Goal: Use online tool/utility

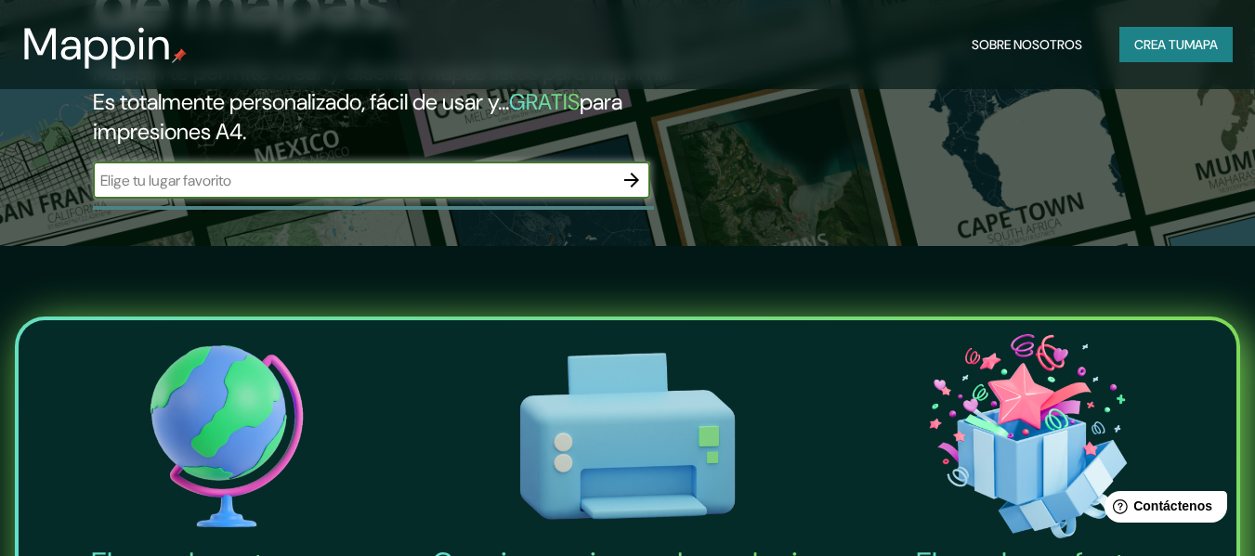
scroll to position [279, 0]
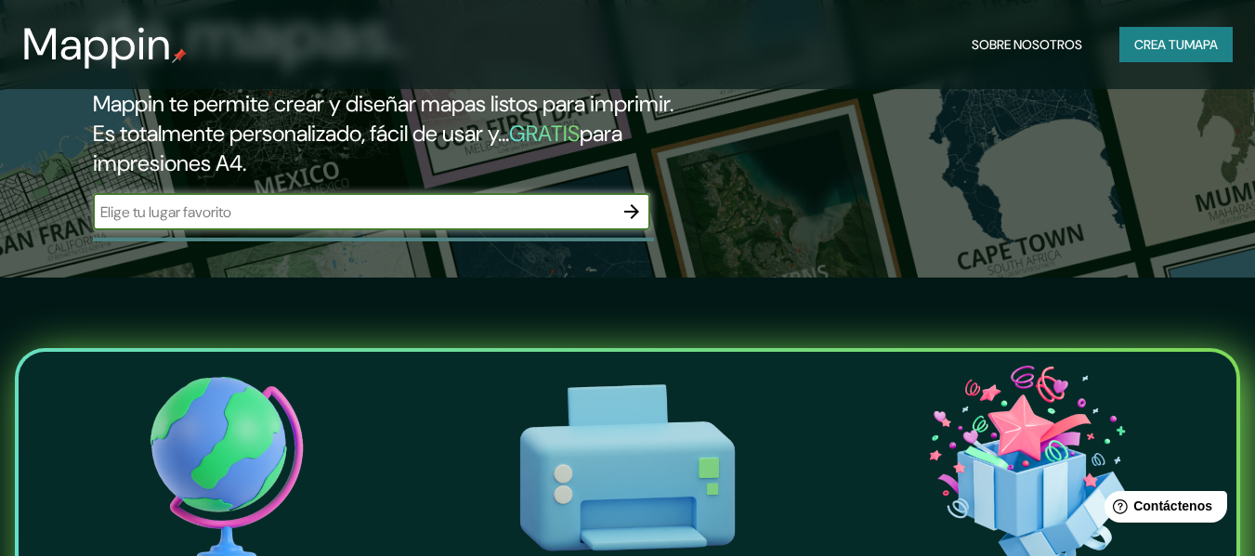
click at [626, 210] on icon "button" at bounding box center [631, 212] width 22 height 22
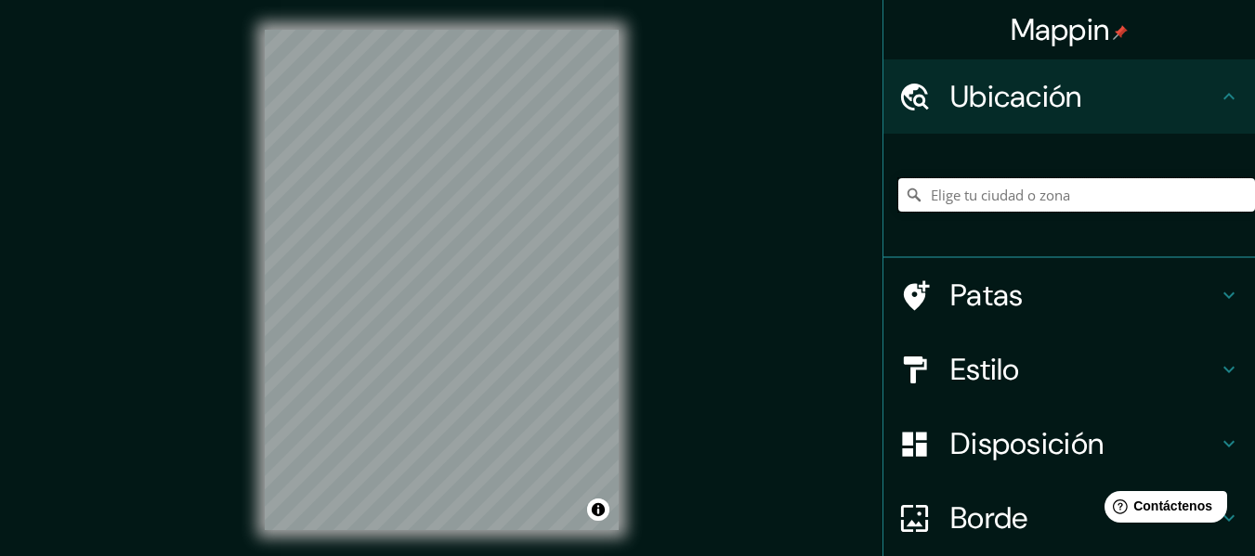
click at [975, 195] on input "Elige tu ciudad o zona" at bounding box center [1076, 194] width 357 height 33
type input "[GEOGRAPHIC_DATA], [GEOGRAPHIC_DATA], [GEOGRAPHIC_DATA]"
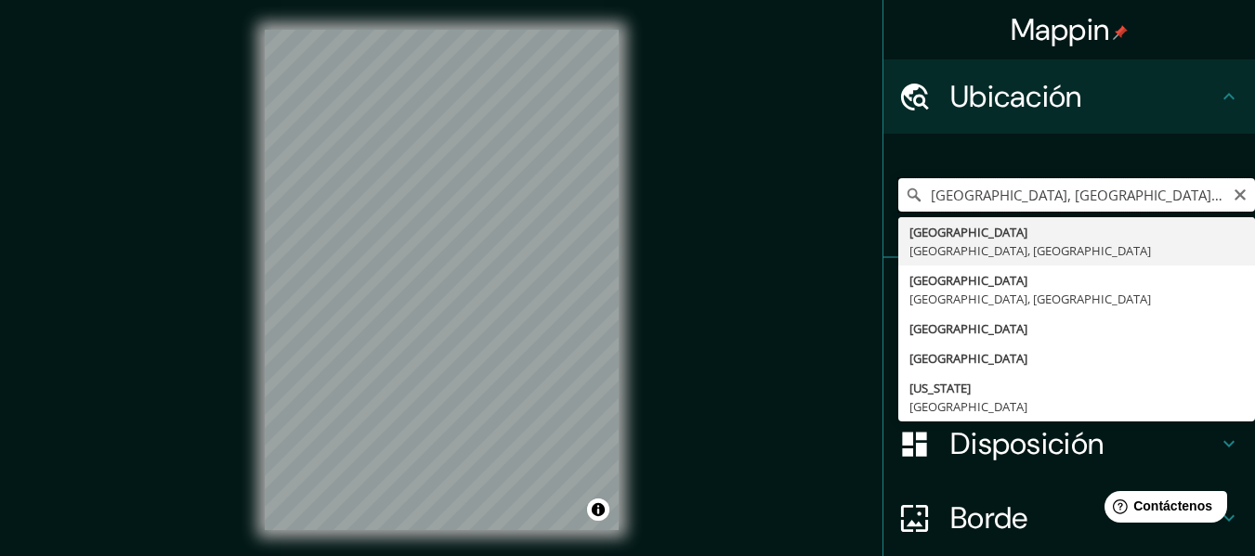
click at [922, 194] on input "[GEOGRAPHIC_DATA], [GEOGRAPHIC_DATA], [GEOGRAPHIC_DATA]" at bounding box center [1076, 194] width 357 height 33
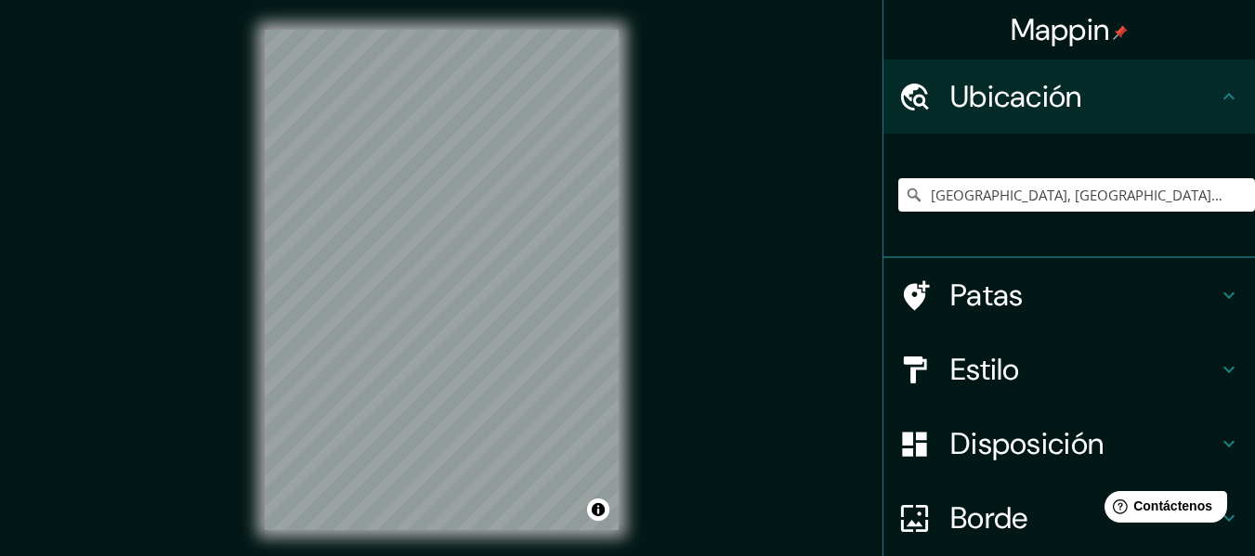
scroll to position [33, 0]
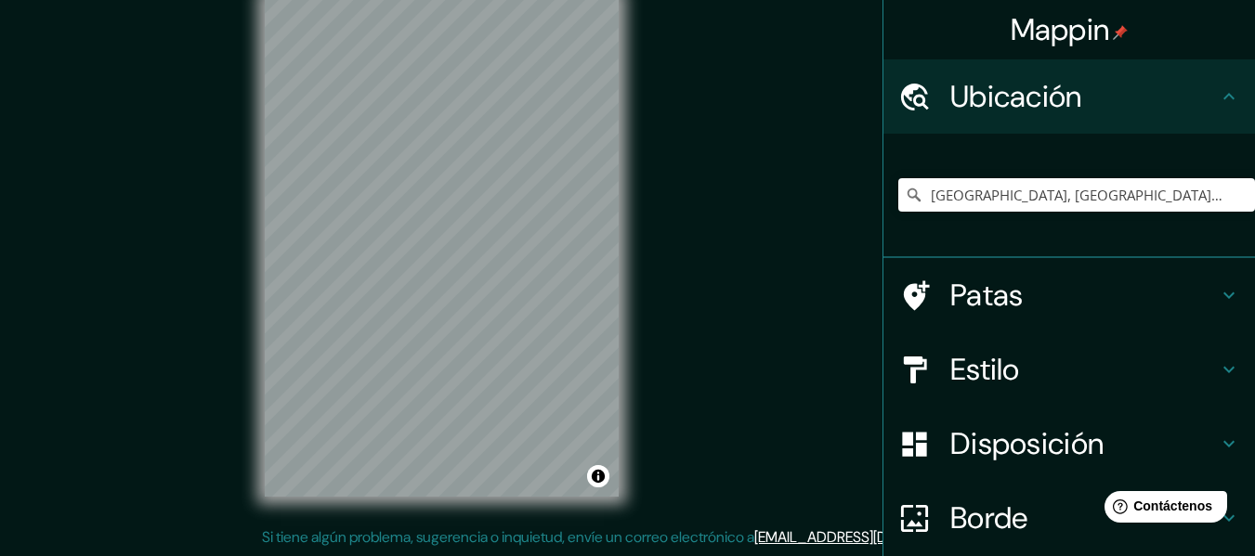
click at [1111, 373] on h4 "Estilo" at bounding box center [1083, 369] width 267 height 37
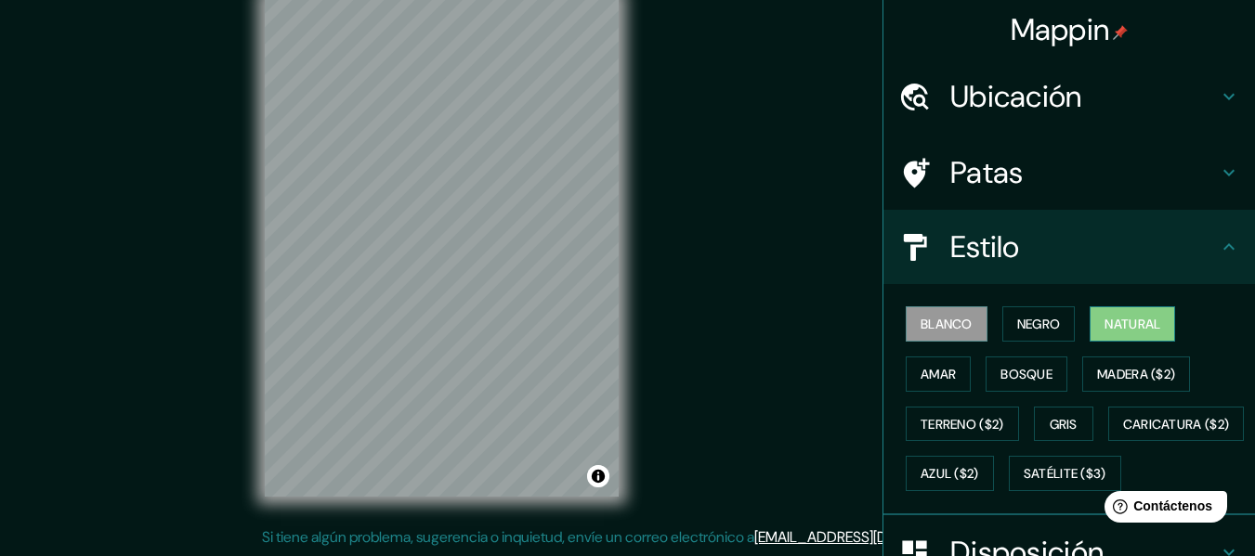
click at [1134, 326] on font "Natural" at bounding box center [1132, 324] width 56 height 17
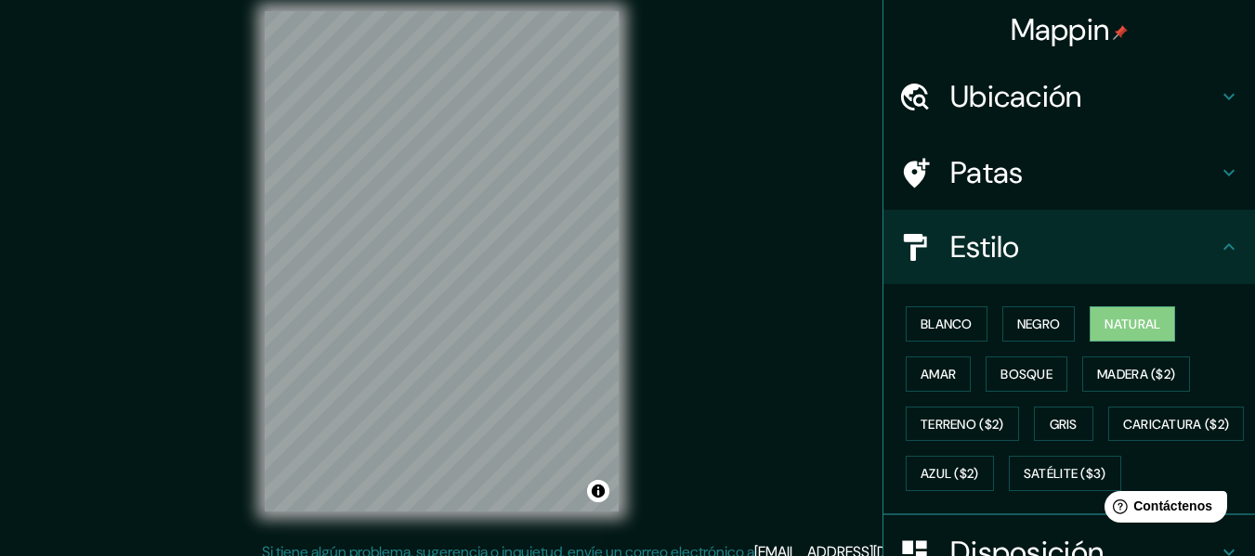
scroll to position [13, 0]
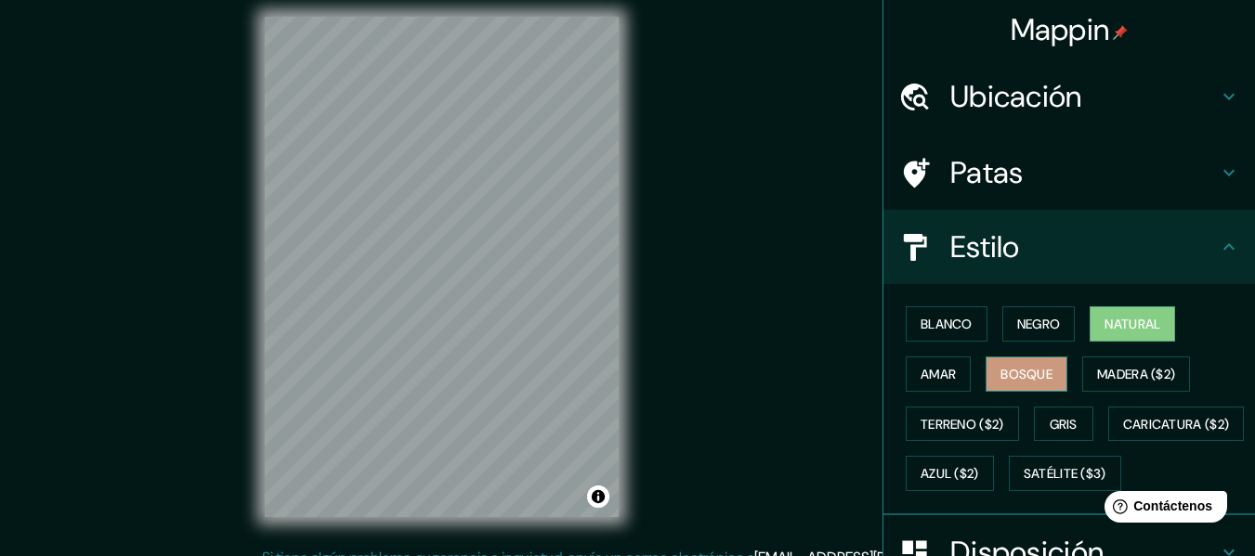
click at [1012, 375] on font "Bosque" at bounding box center [1026, 374] width 52 height 17
click at [943, 378] on font "Amar" at bounding box center [937, 374] width 35 height 17
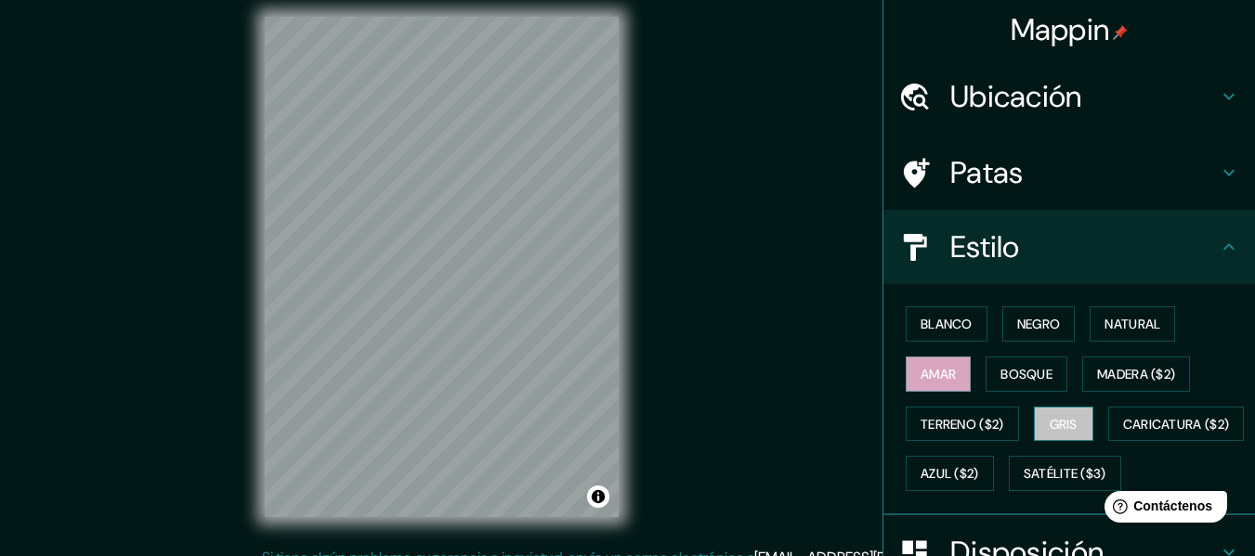
click at [1050, 430] on font "Gris" at bounding box center [1063, 424] width 28 height 17
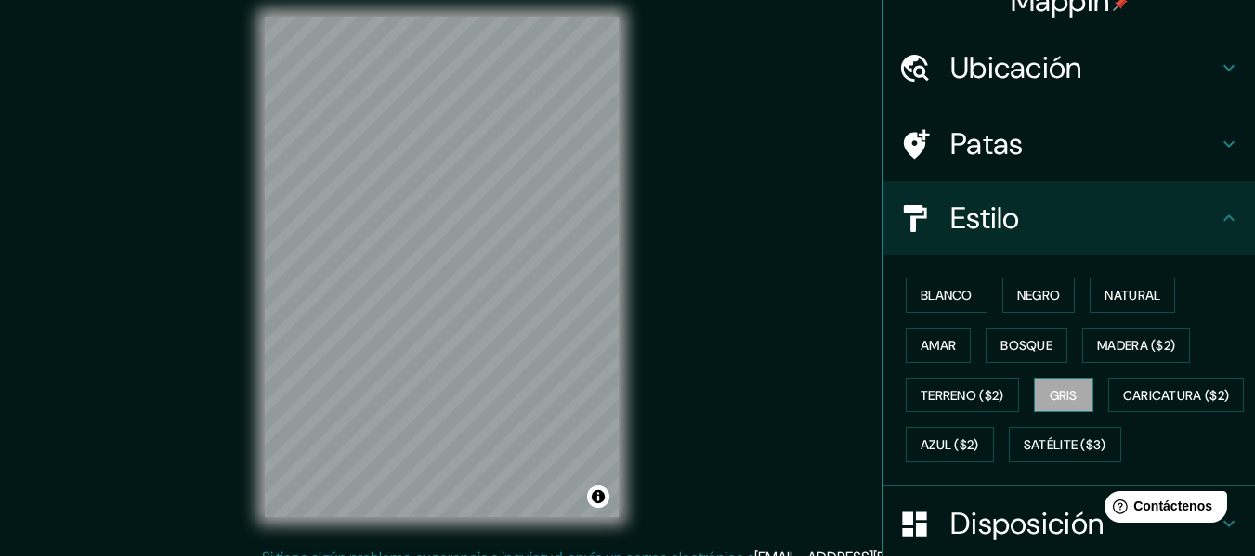
scroll to position [0, 0]
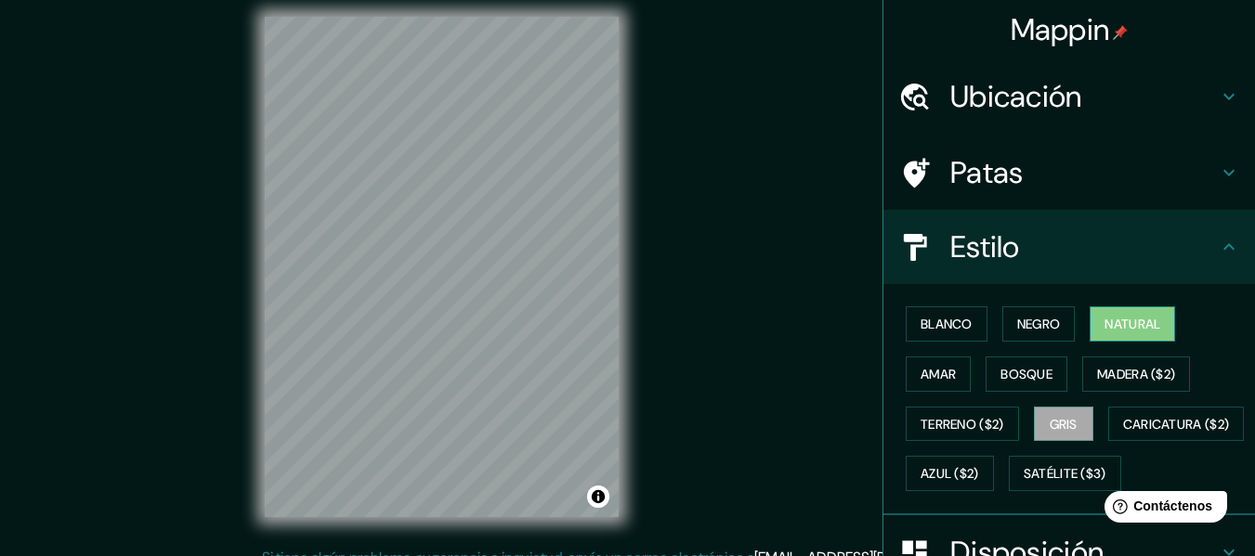
click at [1137, 325] on font "Natural" at bounding box center [1132, 324] width 56 height 17
click at [1061, 323] on button "Negro" at bounding box center [1038, 323] width 73 height 35
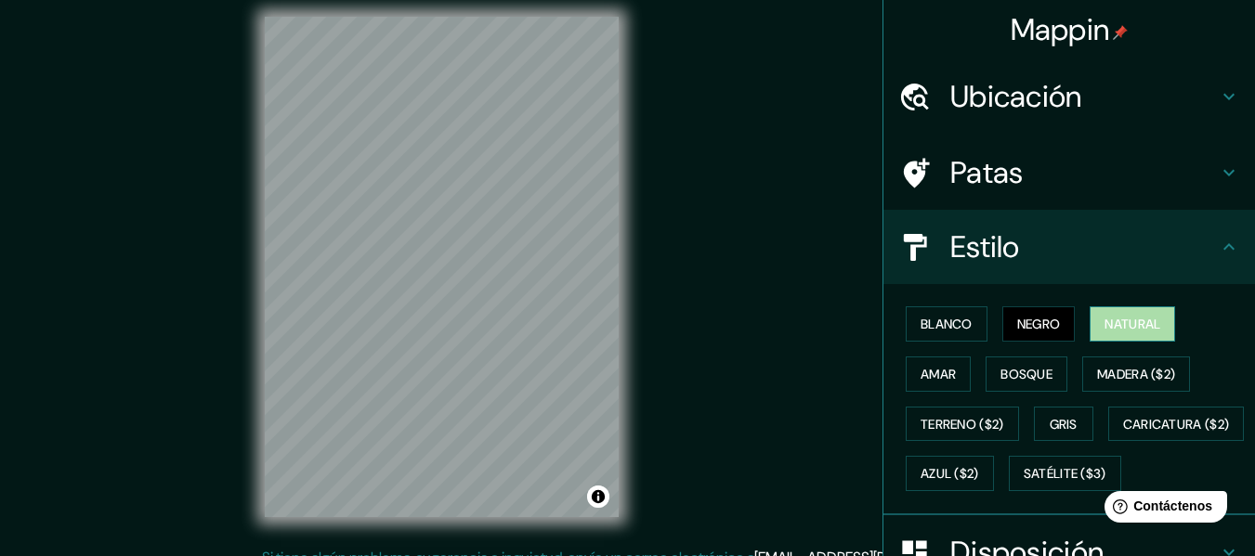
click at [1159, 335] on button "Natural" at bounding box center [1131, 323] width 85 height 35
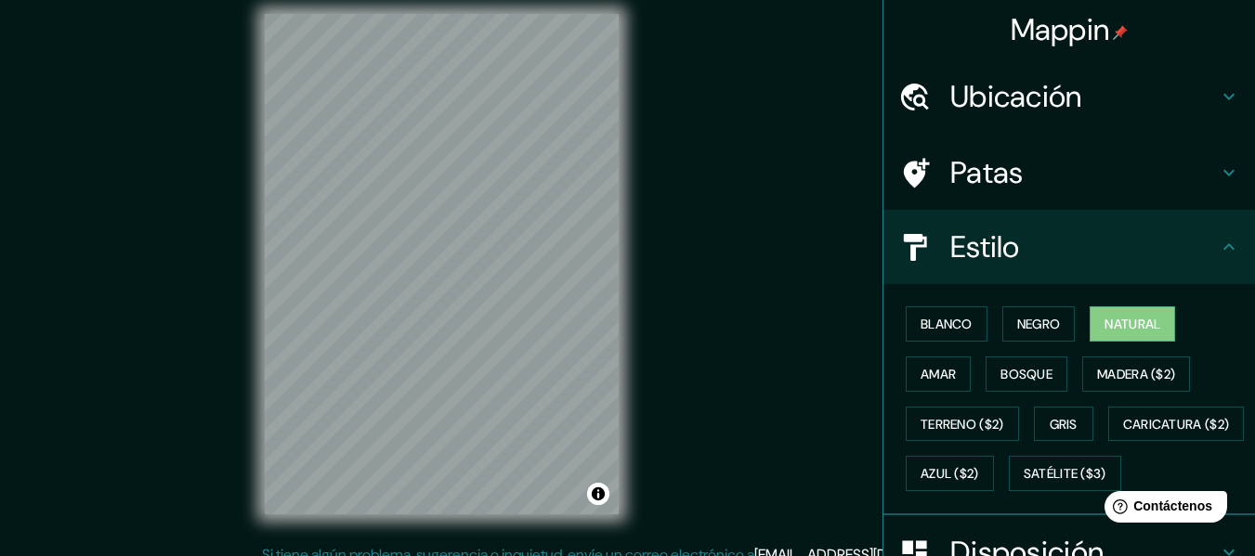
scroll to position [27, 0]
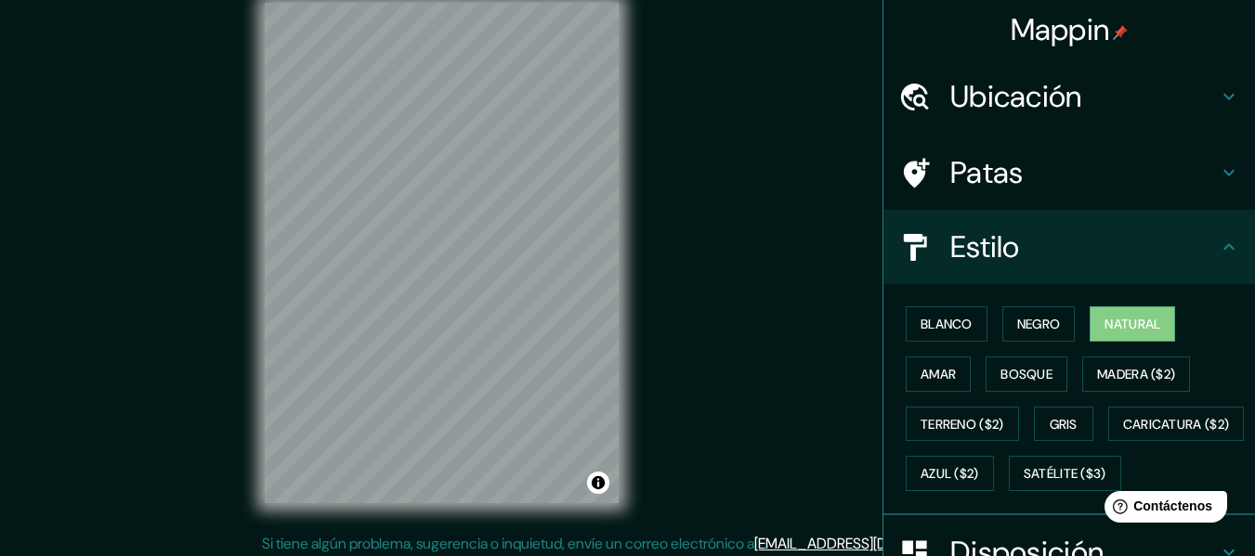
drag, startPoint x: 707, startPoint y: 302, endPoint x: 712, endPoint y: 234, distance: 68.0
click at [712, 234] on div "Mappin Ubicación [GEOGRAPHIC_DATA], [GEOGRAPHIC_DATA], [GEOGRAPHIC_DATA] [GEOGR…" at bounding box center [627, 268] width 1255 height 590
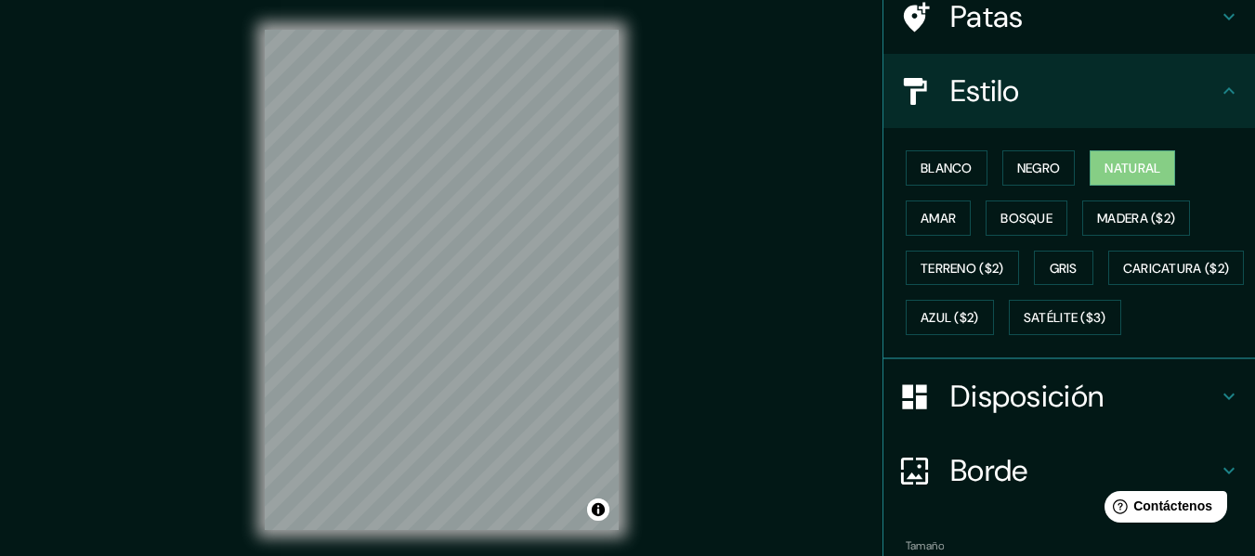
scroll to position [186, 0]
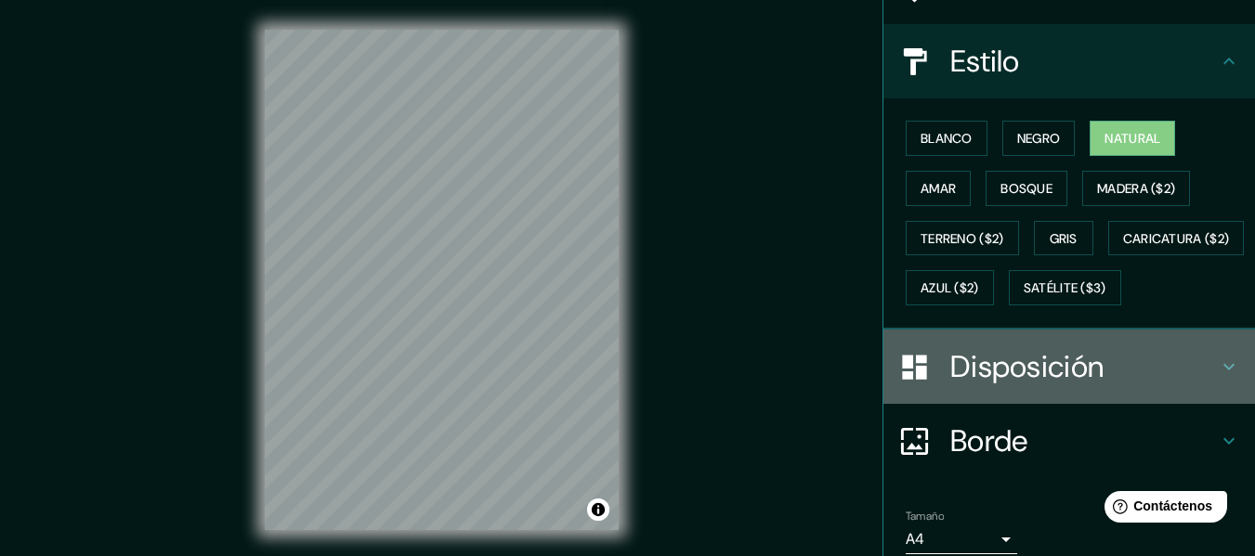
click at [1050, 386] on font "Disposición" at bounding box center [1026, 366] width 153 height 39
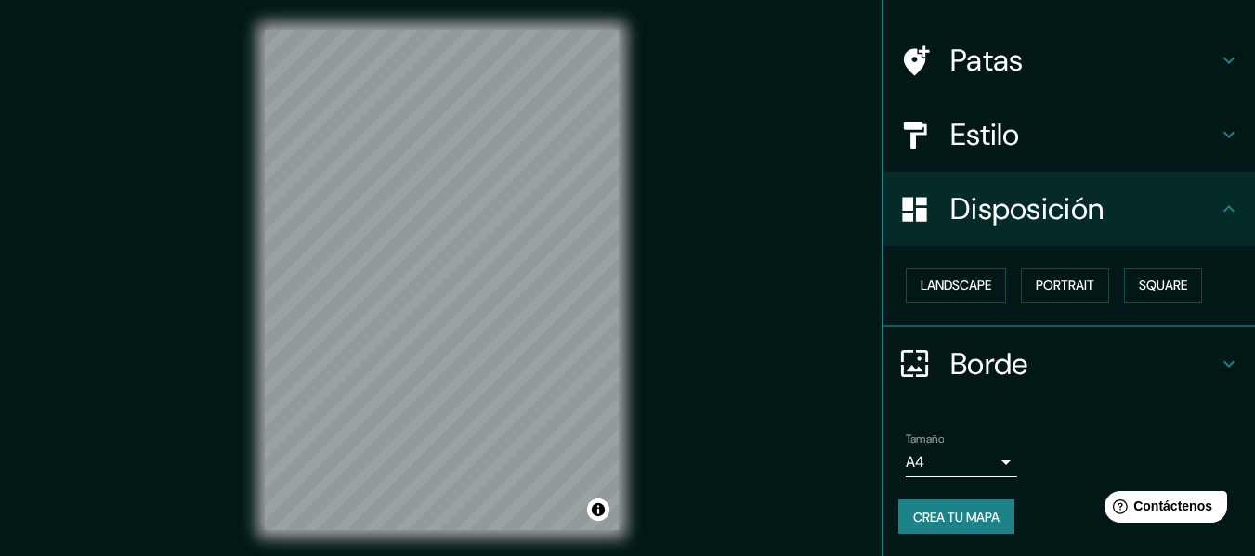
scroll to position [113, 0]
click at [932, 280] on font "Paisaje" at bounding box center [943, 285] width 46 height 17
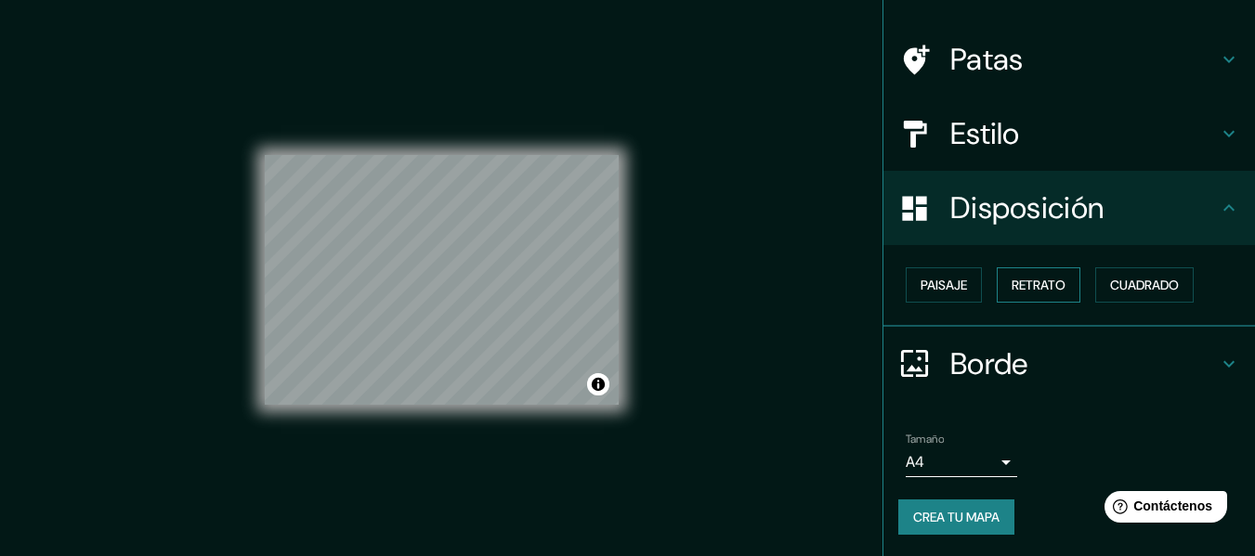
click at [1052, 285] on font "Retrato" at bounding box center [1038, 285] width 54 height 17
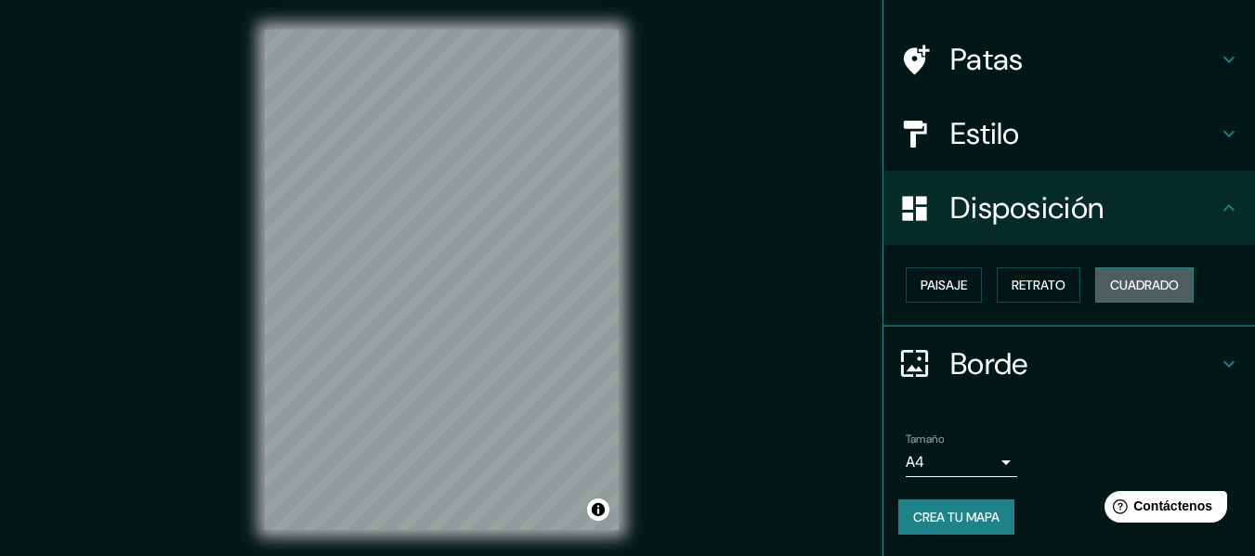
click at [1121, 281] on font "Cuadrado" at bounding box center [1144, 285] width 69 height 17
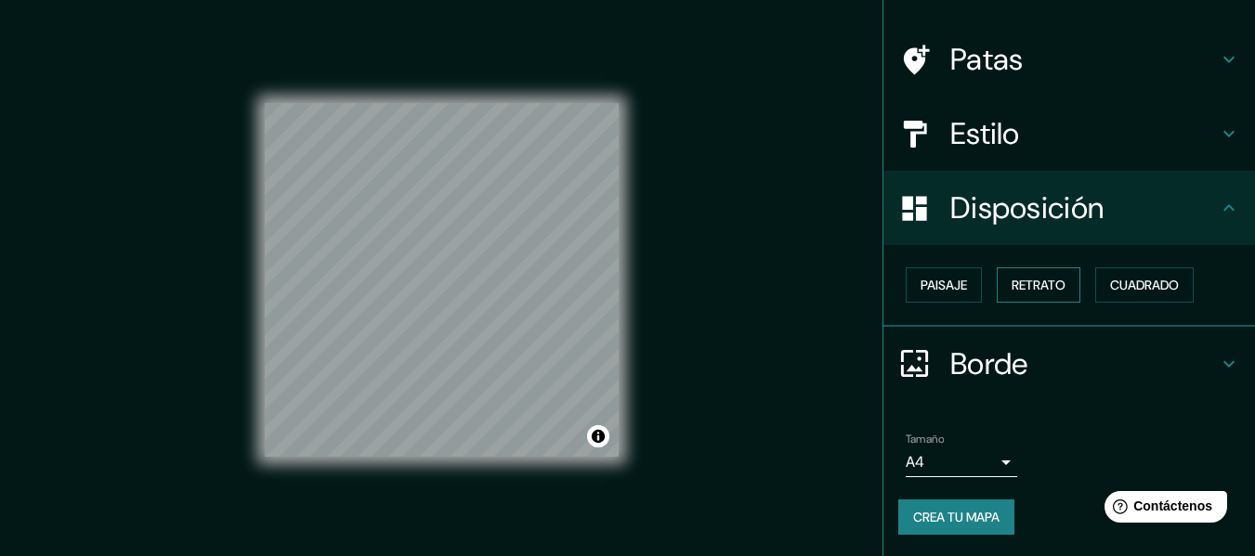
click at [1028, 287] on font "Retrato" at bounding box center [1038, 285] width 54 height 17
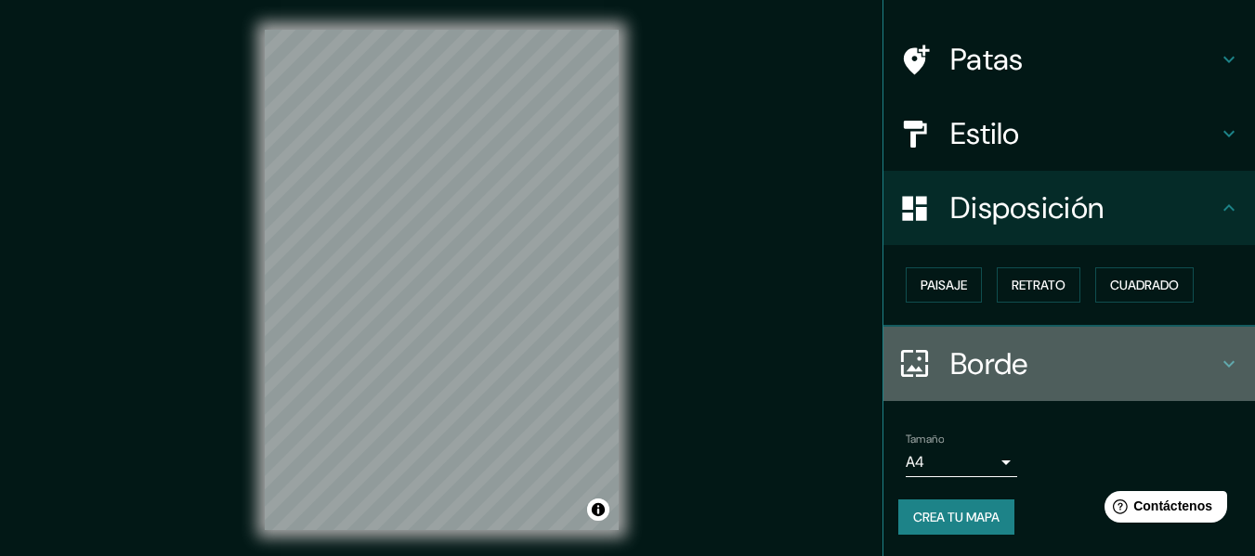
click at [1157, 357] on h4 "Borde" at bounding box center [1083, 363] width 267 height 37
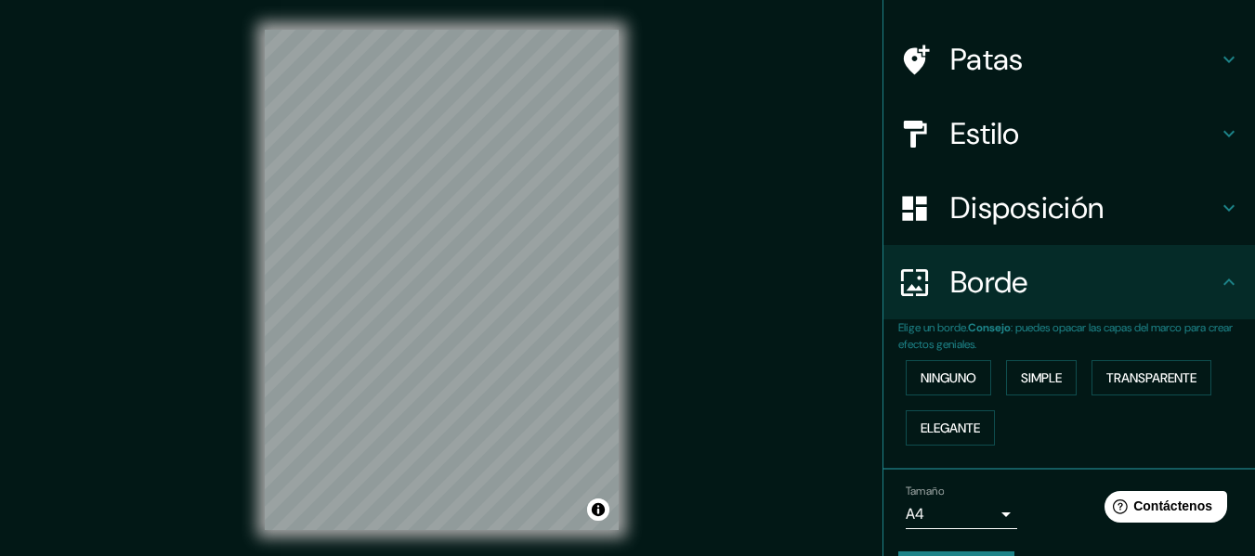
scroll to position [165, 0]
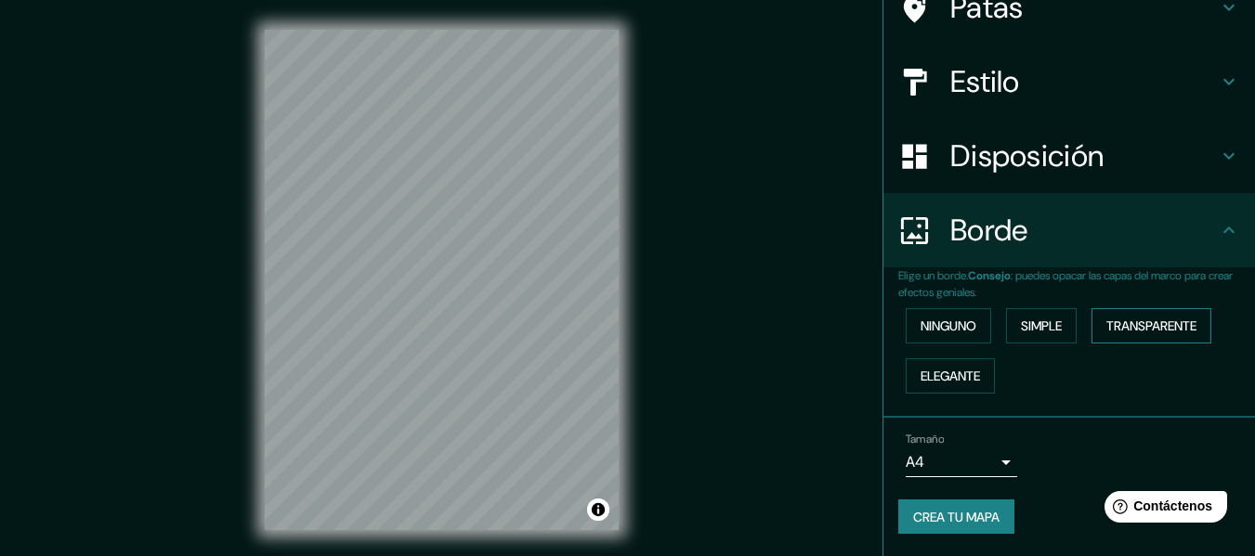
click at [1153, 325] on font "Transparente" at bounding box center [1151, 326] width 90 height 17
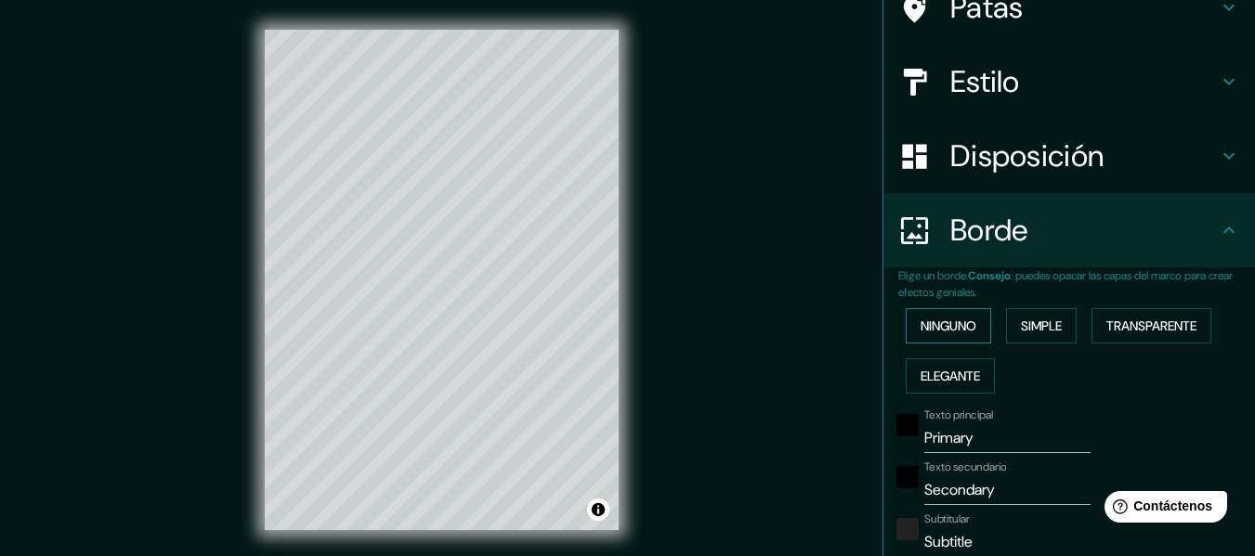
click at [920, 320] on font "Ninguno" at bounding box center [948, 326] width 56 height 17
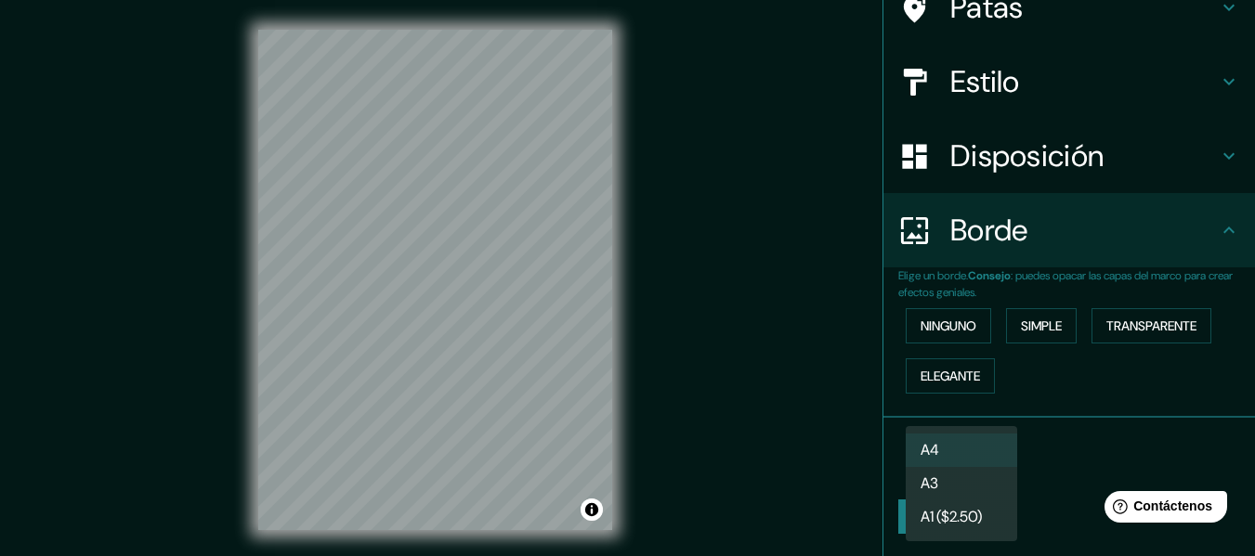
click at [970, 461] on body "Mappin Ubicación [GEOGRAPHIC_DATA], [GEOGRAPHIC_DATA], [GEOGRAPHIC_DATA] [GEOGR…" at bounding box center [627, 278] width 1255 height 556
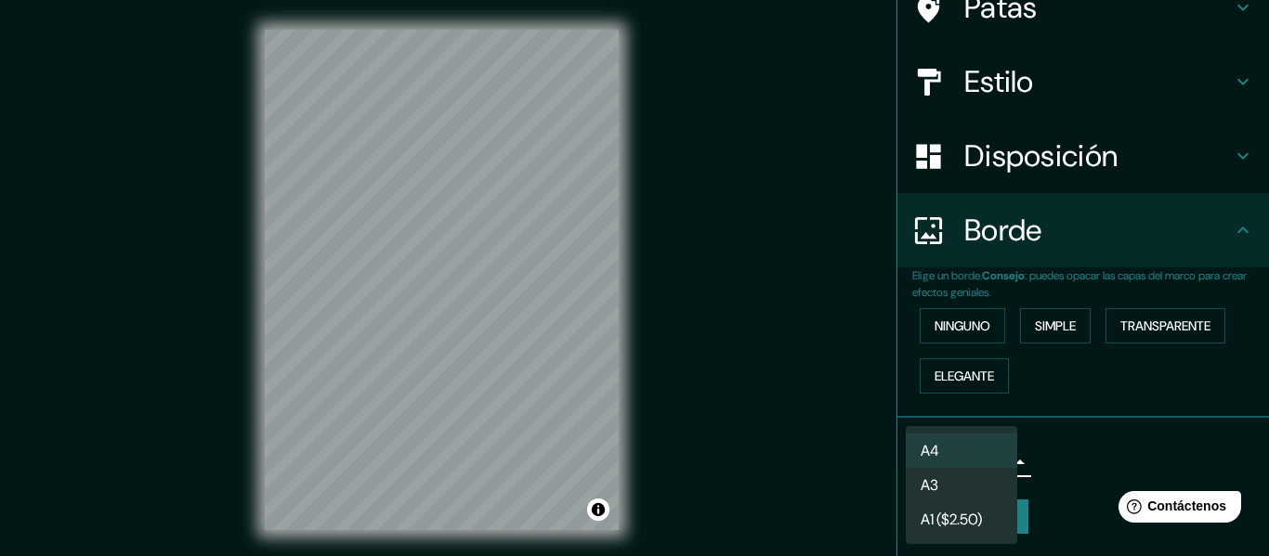
click at [996, 446] on li "A4" at bounding box center [960, 451] width 111 height 34
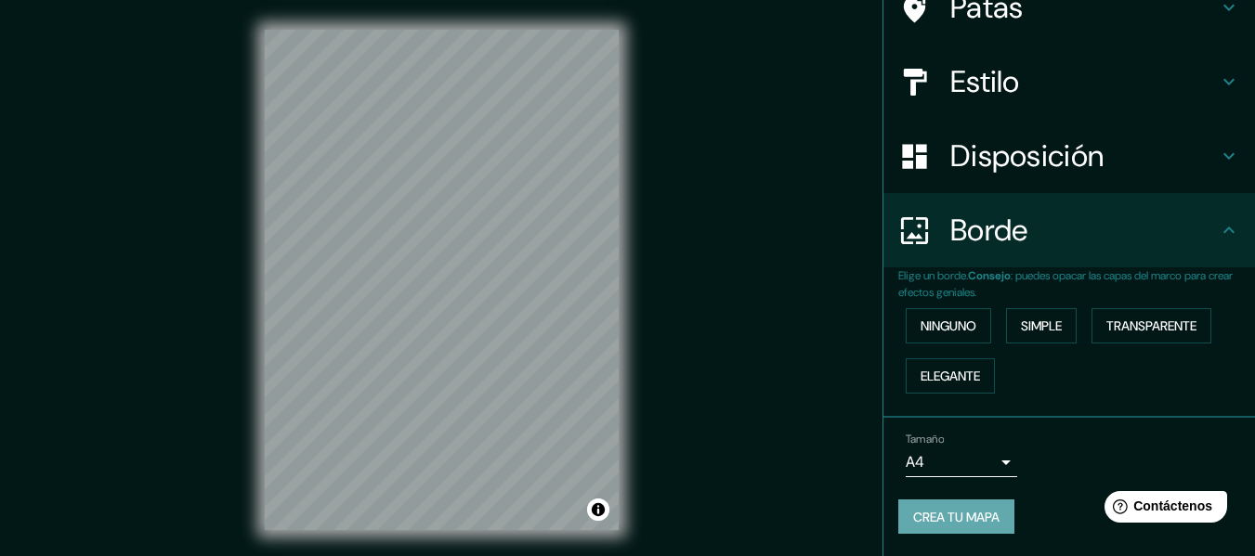
click at [971, 517] on font "Crea tu mapa" at bounding box center [956, 517] width 86 height 17
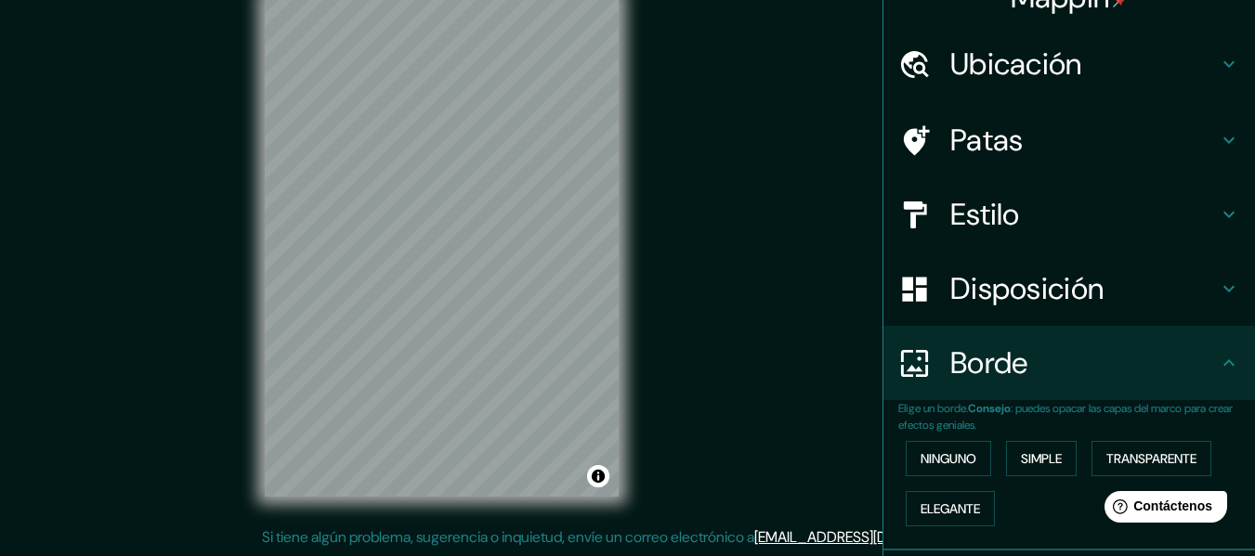
scroll to position [0, 0]
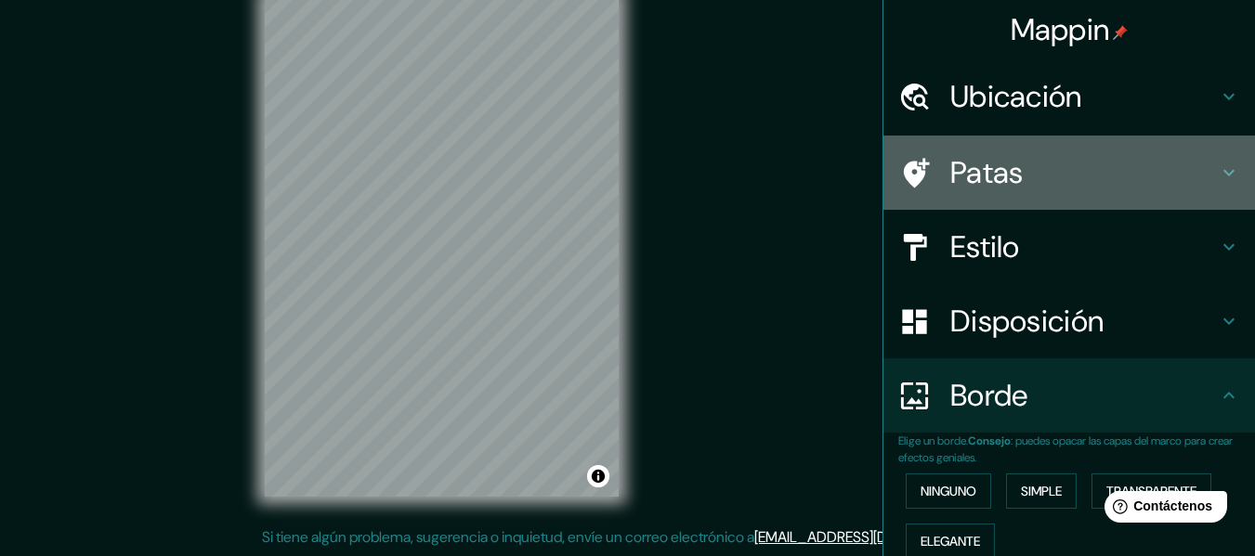
click at [1217, 183] on icon at bounding box center [1228, 173] width 22 height 22
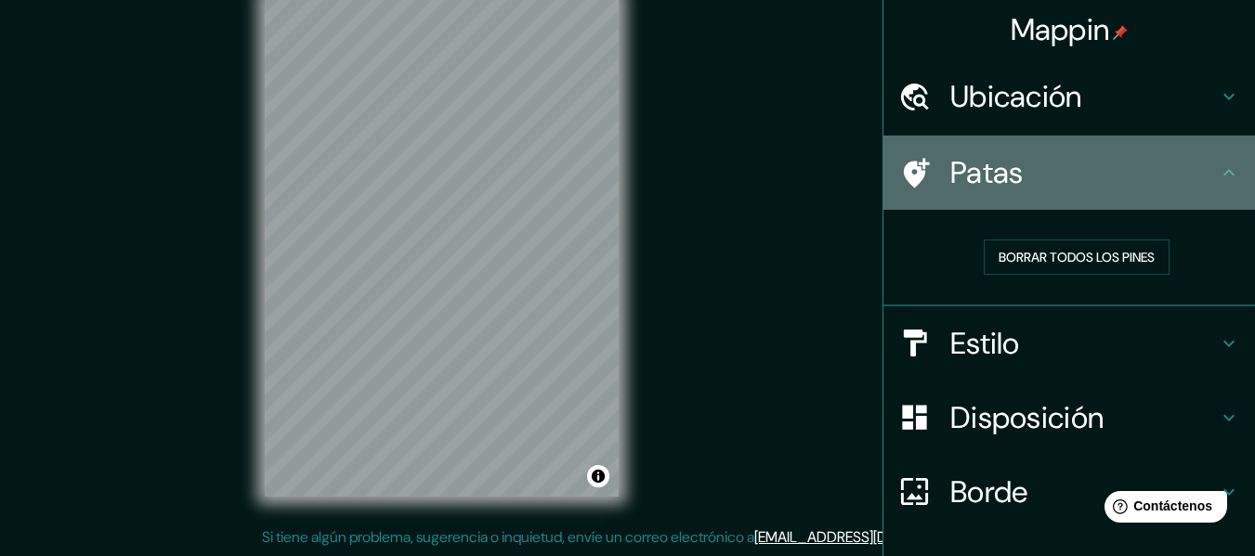
click at [1217, 177] on icon at bounding box center [1228, 173] width 22 height 22
click at [1217, 175] on icon at bounding box center [1228, 173] width 22 height 22
click at [1220, 179] on icon at bounding box center [1228, 173] width 22 height 22
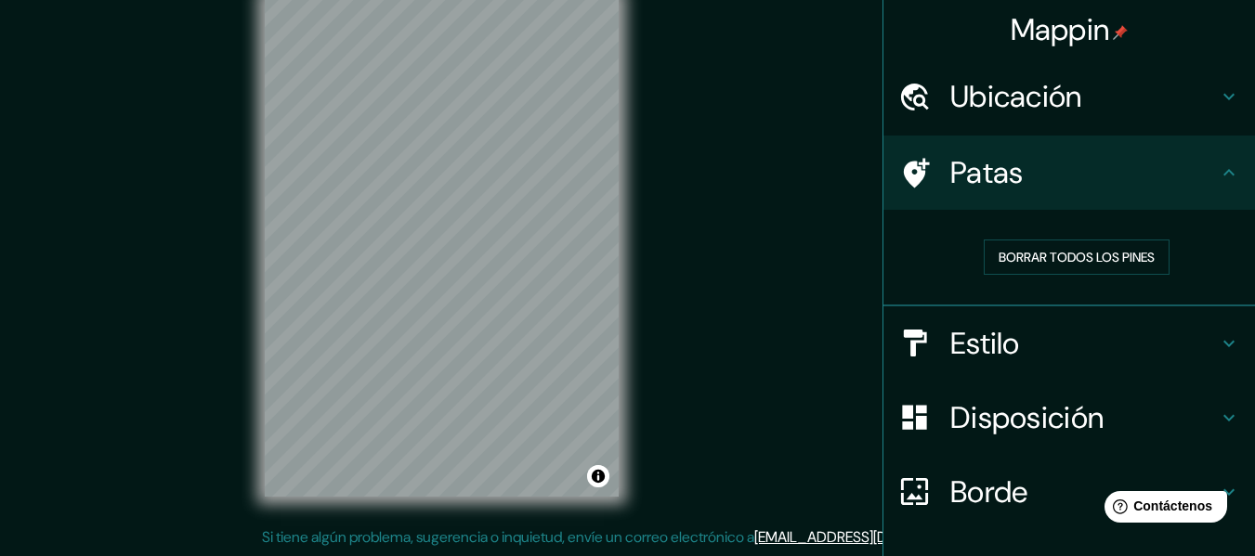
click at [1217, 335] on icon at bounding box center [1228, 343] width 22 height 22
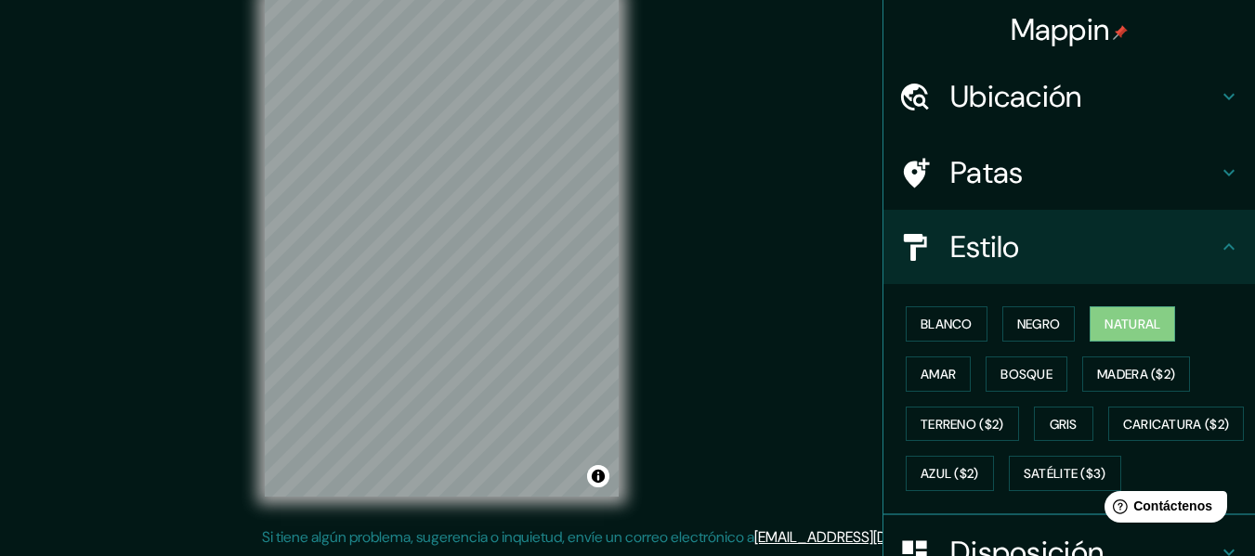
click at [1217, 244] on icon at bounding box center [1228, 247] width 22 height 22
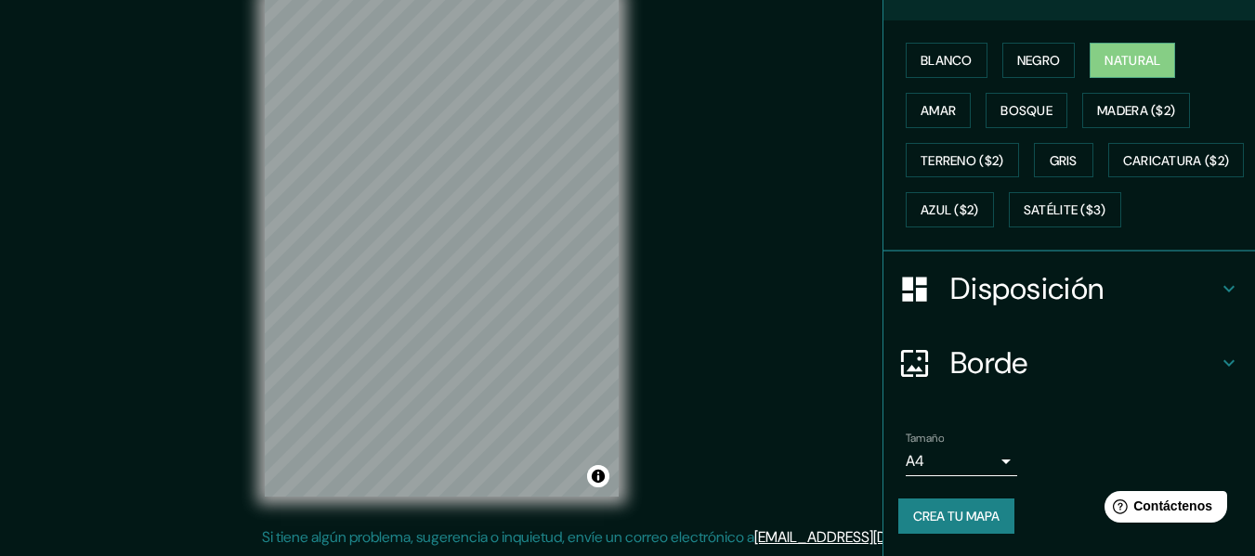
click at [1217, 295] on icon at bounding box center [1228, 289] width 22 height 22
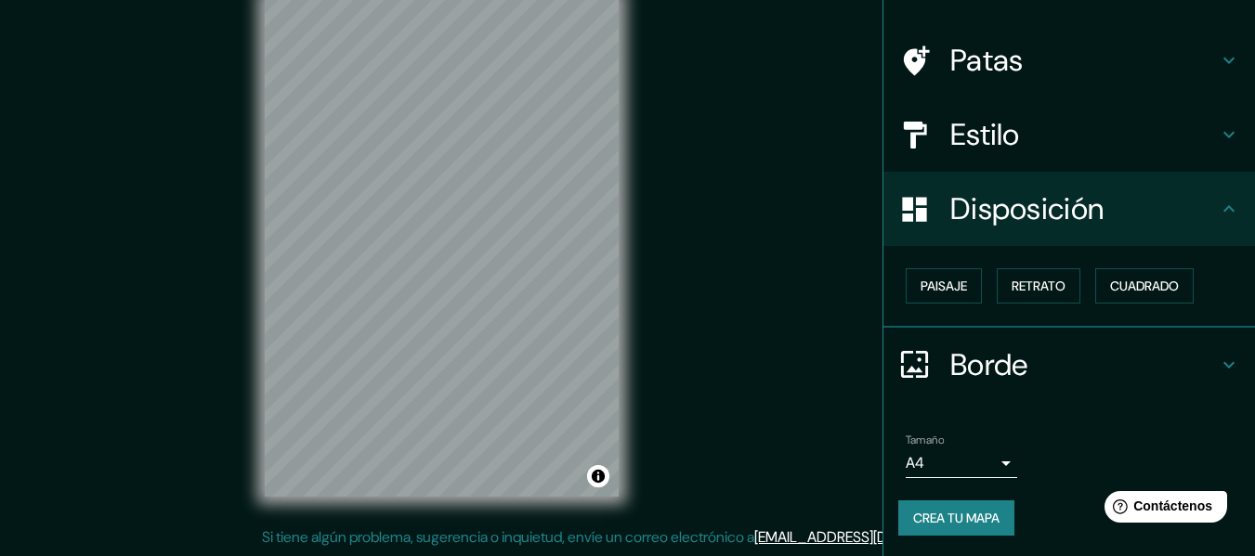
scroll to position [113, 0]
click at [1217, 354] on icon at bounding box center [1228, 364] width 22 height 22
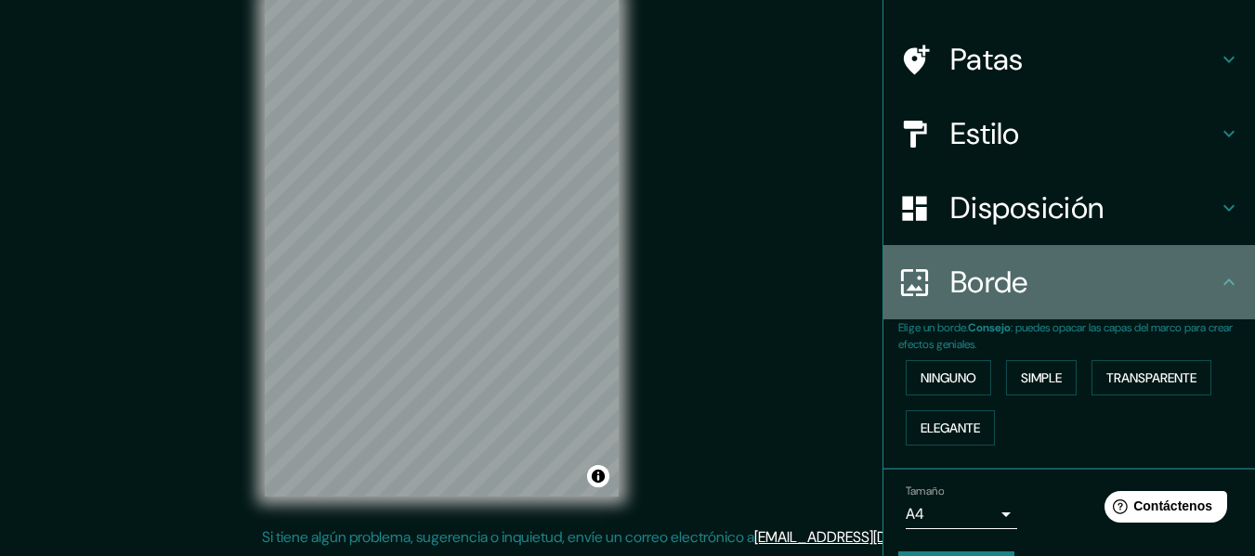
click at [1217, 289] on icon at bounding box center [1228, 282] width 22 height 22
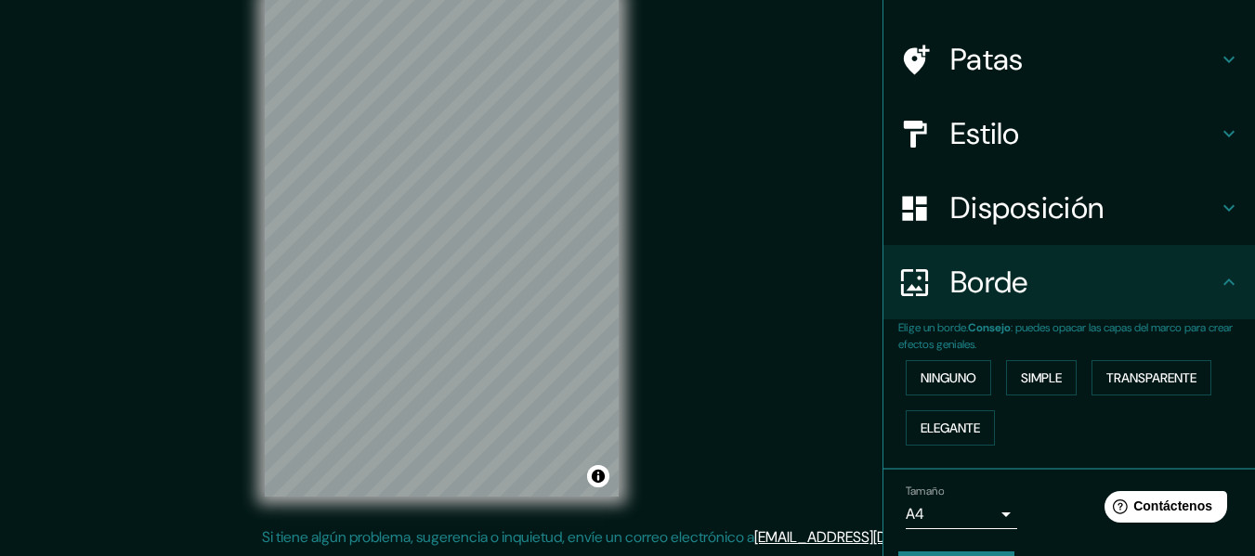
scroll to position [165, 0]
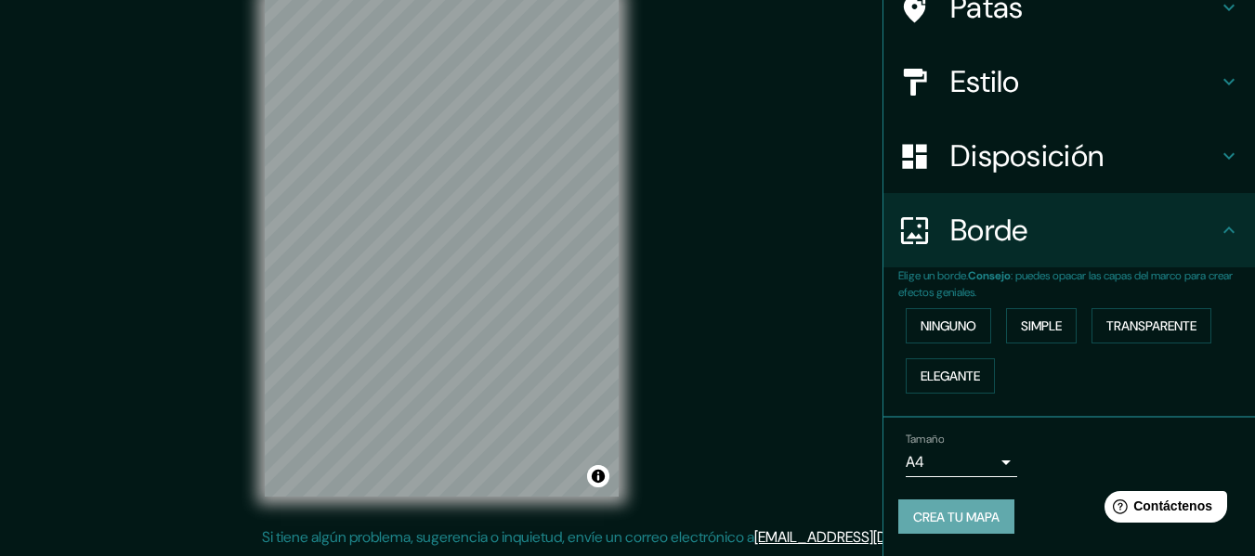
click at [933, 512] on font "Crea tu mapa" at bounding box center [956, 517] width 86 height 17
click at [931, 532] on button "Crea tu mapa" at bounding box center [956, 517] width 116 height 35
